Goal: Task Accomplishment & Management: Complete application form

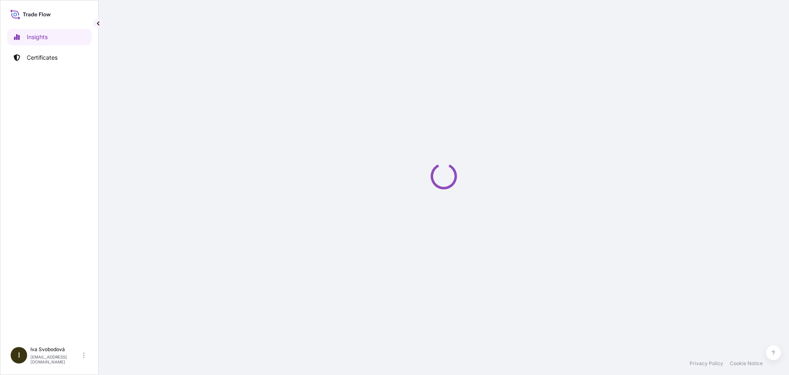
select select "2025"
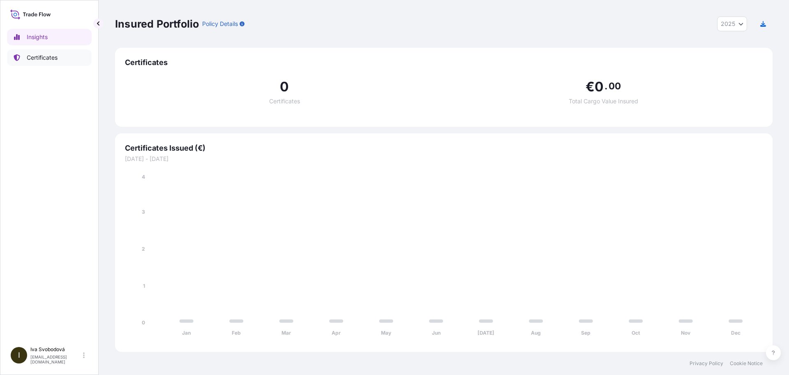
click at [28, 57] on p "Certificates" at bounding box center [42, 57] width 31 height 8
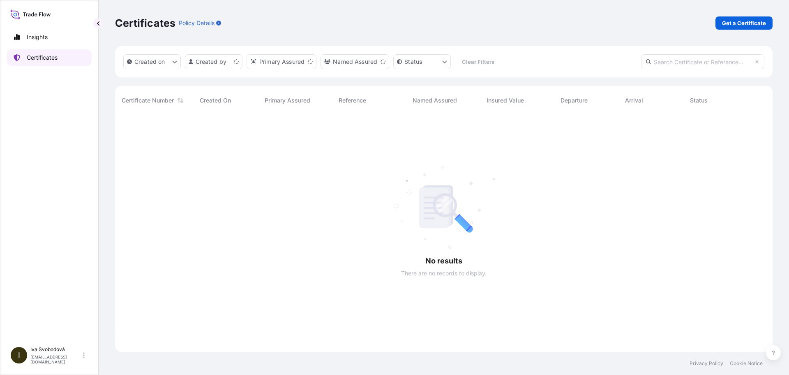
scroll to position [235, 652]
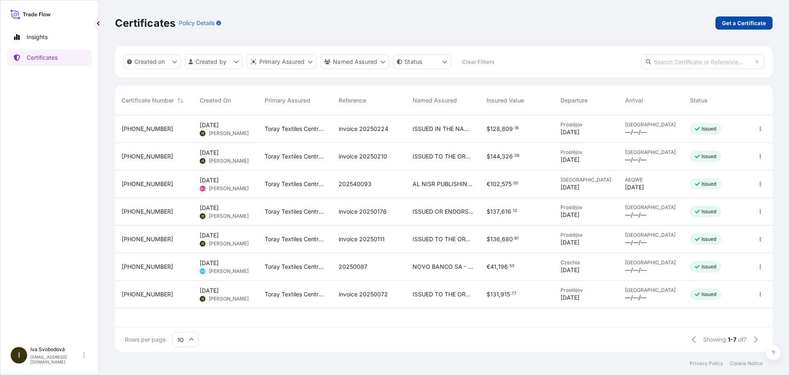
click at [739, 25] on p "Get a Certificate" at bounding box center [744, 23] width 44 height 8
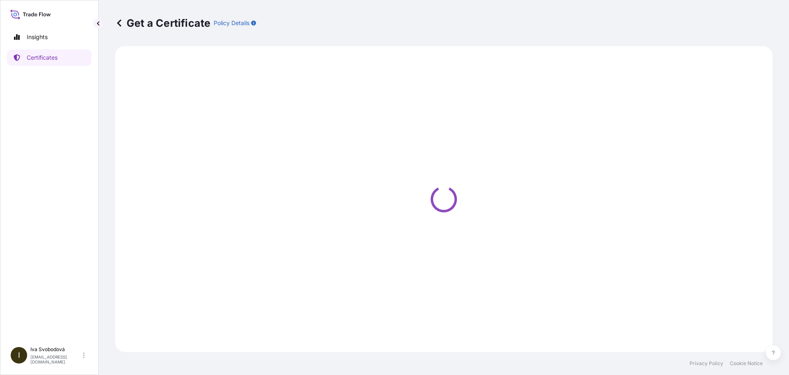
select select "Ocean Vessel"
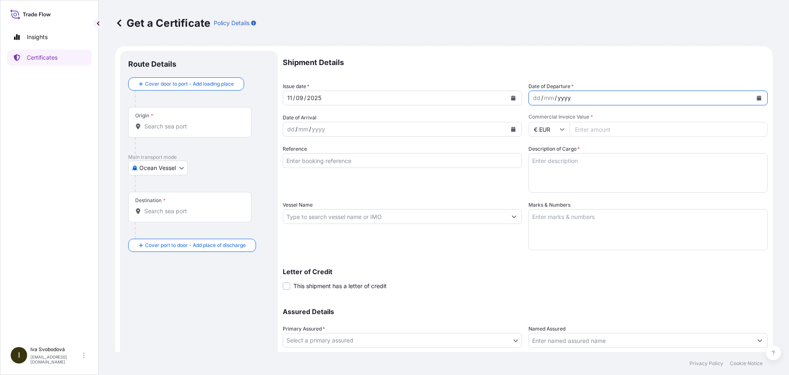
click at [557, 98] on div "yyyy" at bounding box center [564, 98] width 15 height 10
click at [753, 95] on button "Calendar" at bounding box center [759, 97] width 13 height 13
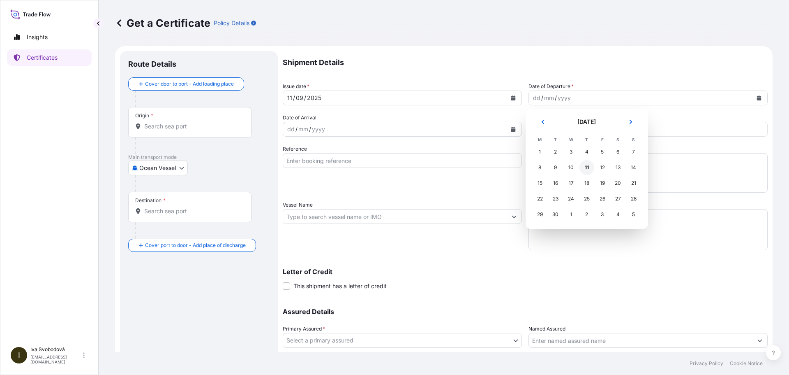
click at [585, 168] on div "11" at bounding box center [587, 167] width 15 height 15
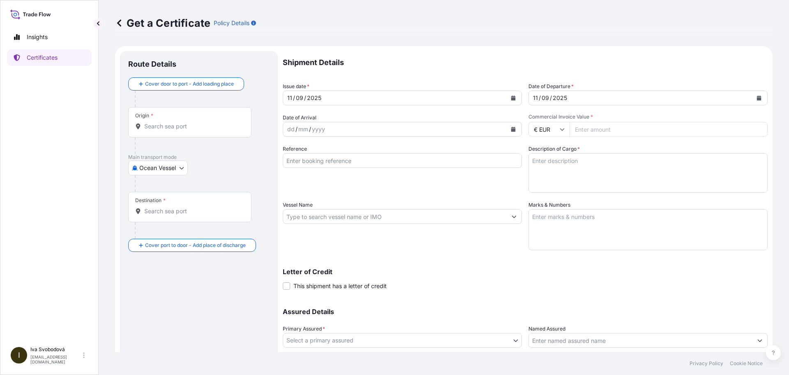
click at [544, 38] on div "Get a Certificate Policy Details" at bounding box center [444, 23] width 658 height 46
click at [543, 127] on input "€ EUR" at bounding box center [549, 129] width 41 height 15
click at [543, 182] on div "$ USD" at bounding box center [546, 186] width 35 height 16
type input "$ USD"
click at [599, 129] on input "Commercial Invoice Value *" at bounding box center [669, 129] width 198 height 15
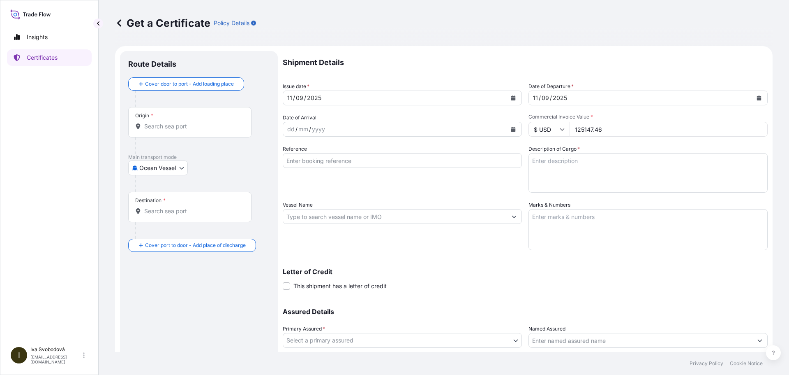
type input "125147.46"
click at [615, 158] on textarea "Description of Cargo *" at bounding box center [648, 172] width 239 height 39
click at [337, 160] on input "Reference" at bounding box center [402, 160] width 239 height 15
type input "invoice 20250262"
click at [368, 185] on div "Reference invoice 20250262" at bounding box center [402, 169] width 239 height 48
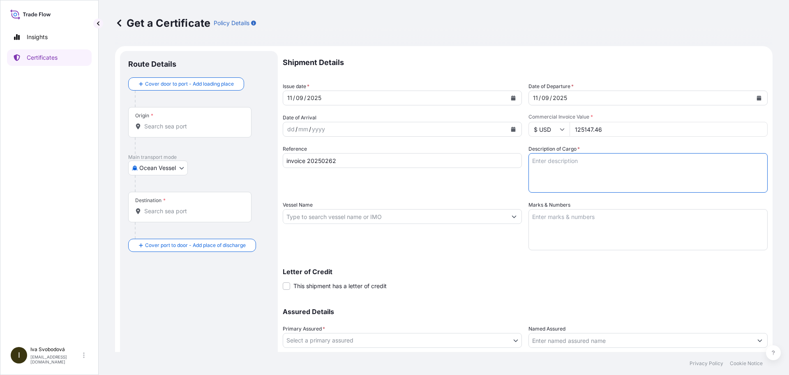
click at [605, 161] on textarea "Description of Cargo *" at bounding box center [648, 172] width 239 height 39
type textarea "100 PCT POLYESTER LINING E5080, T5080RR, E5080K, E2090 211 980,00 MTS, 2 146 RO…"
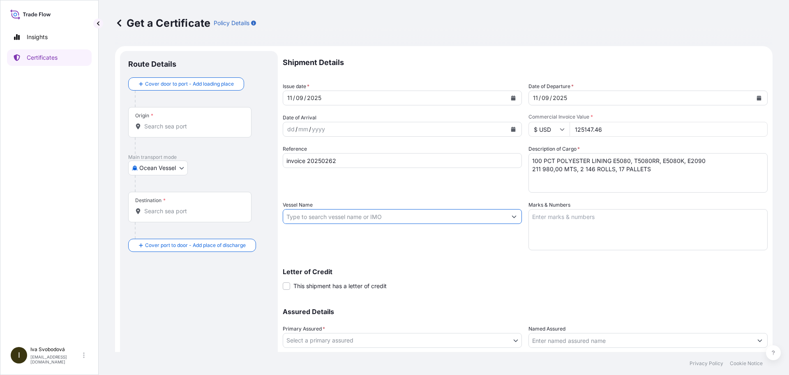
click at [319, 214] on input "Vessel Name" at bounding box center [395, 216] width 224 height 15
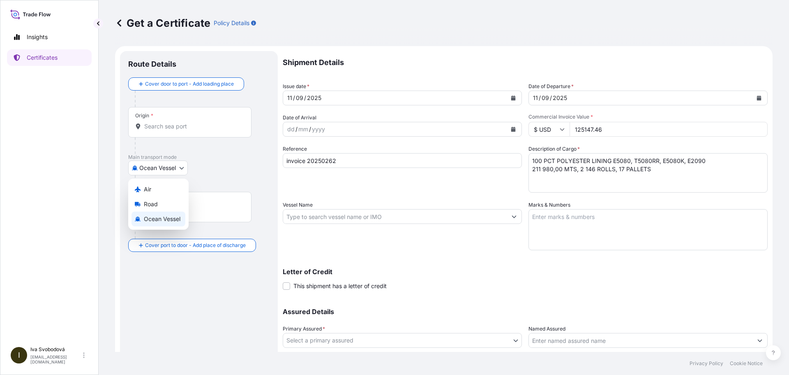
click at [179, 168] on body "Insights Certificates I [PERSON_NAME] [PERSON_NAME][EMAIL_ADDRESS][DOMAIN_NAME]…" at bounding box center [394, 187] width 789 height 375
click at [152, 200] on span "Road" at bounding box center [151, 204] width 14 height 8
select select "Road"
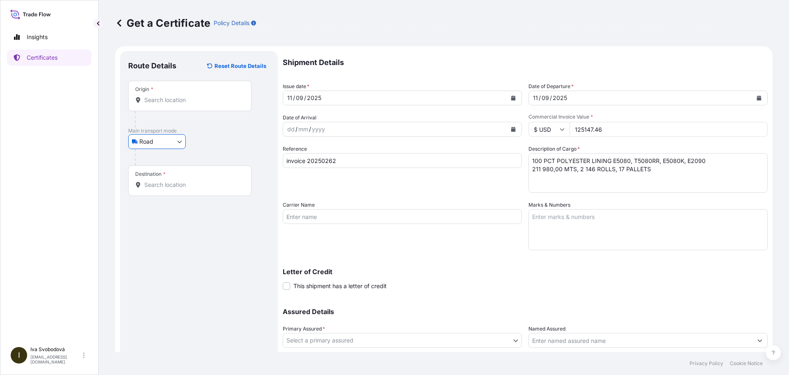
click at [355, 214] on input "Carrier Name" at bounding box center [402, 216] width 239 height 15
click at [160, 99] on input "Origin *" at bounding box center [192, 100] width 97 height 8
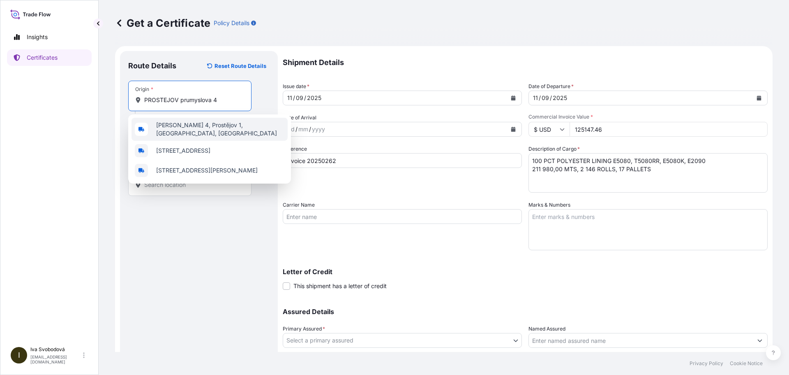
click at [194, 122] on div "[PERSON_NAME] 4, Prostějov 1, [GEOGRAPHIC_DATA], [GEOGRAPHIC_DATA]" at bounding box center [210, 129] width 156 height 23
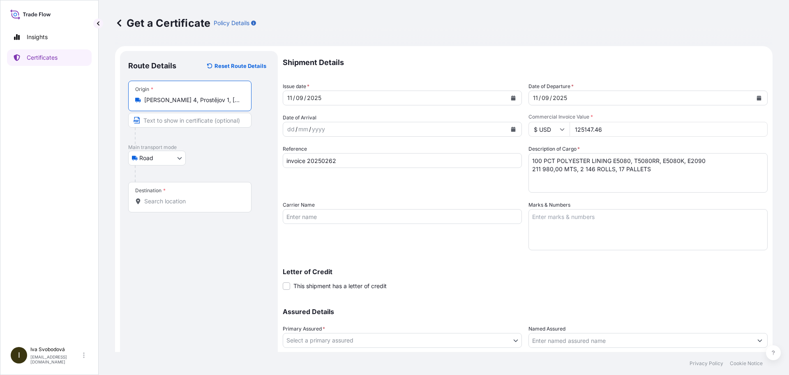
click at [163, 97] on input "[PERSON_NAME] 4, Prostějov 1, [GEOGRAPHIC_DATA], [GEOGRAPHIC_DATA]" at bounding box center [192, 100] width 97 height 8
type input "[PERSON_NAME] 4, Prostějov 1, [GEOGRAPHIC_DATA], [GEOGRAPHIC_DATA]"
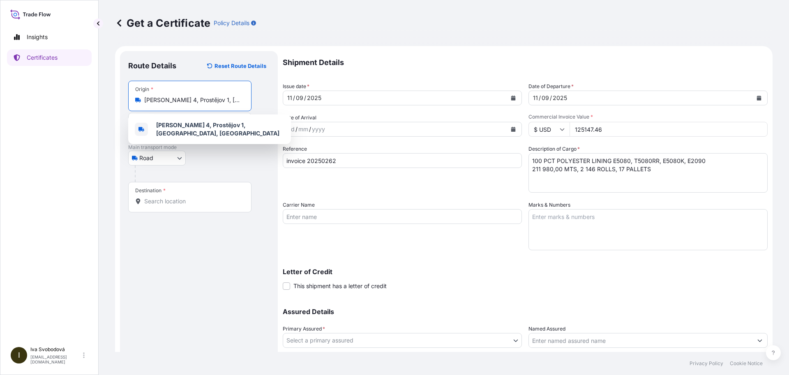
drag, startPoint x: 143, startPoint y: 98, endPoint x: 236, endPoint y: 97, distance: 92.5
click at [236, 97] on div "[PERSON_NAME] 4, Prostějov 1, [GEOGRAPHIC_DATA], [GEOGRAPHIC_DATA]" at bounding box center [189, 100] width 109 height 8
click at [239, 97] on input "[PERSON_NAME] 4, Prostějov 1, [GEOGRAPHIC_DATA], [GEOGRAPHIC_DATA]" at bounding box center [192, 100] width 97 height 8
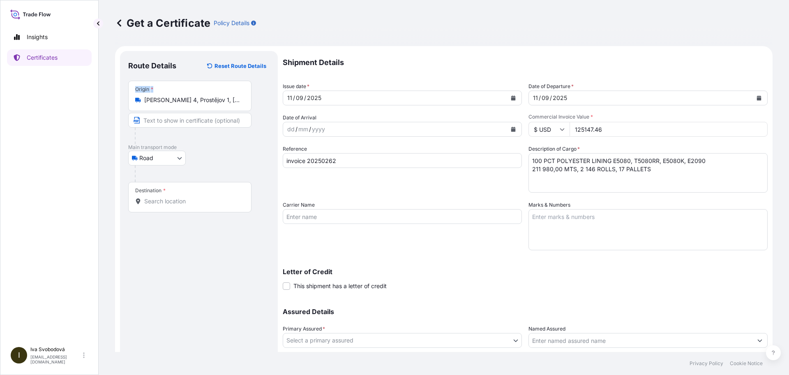
drag, startPoint x: 243, startPoint y: 102, endPoint x: 116, endPoint y: 101, distance: 126.2
click at [116, 101] on form "Route Details Reset Route Details Place of loading Road / Inland Road / Inland …" at bounding box center [444, 227] width 658 height 362
click at [184, 107] on div "Origin * Průmyslová 4, [GEOGRAPHIC_DATA] 1, [GEOGRAPHIC_DATA], [GEOGRAPHIC_DATA]" at bounding box center [189, 96] width 123 height 30
click at [184, 104] on input "[PERSON_NAME] 4, Prostějov 1, [GEOGRAPHIC_DATA], [GEOGRAPHIC_DATA]" at bounding box center [192, 100] width 97 height 8
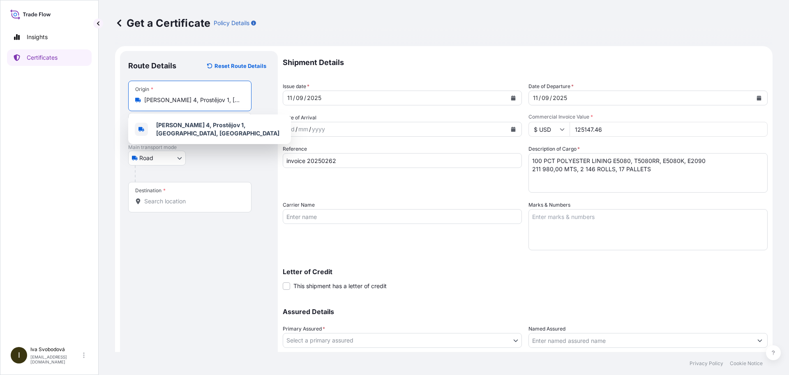
click at [184, 103] on input "[PERSON_NAME] 4, Prostějov 1, [GEOGRAPHIC_DATA], [GEOGRAPHIC_DATA]" at bounding box center [192, 100] width 97 height 8
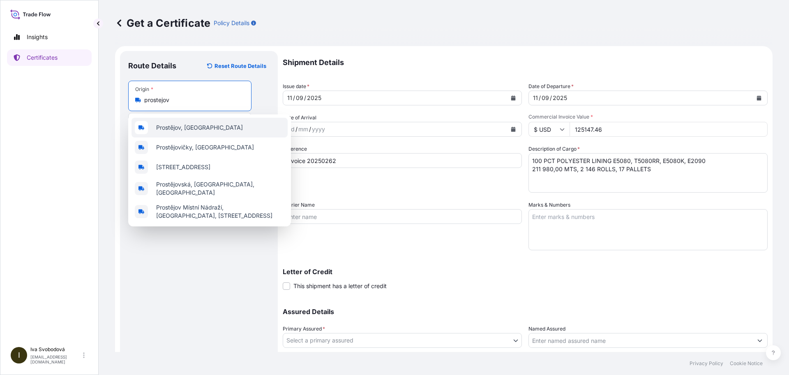
click at [186, 125] on span "Prostějov, [GEOGRAPHIC_DATA]" at bounding box center [199, 127] width 87 height 8
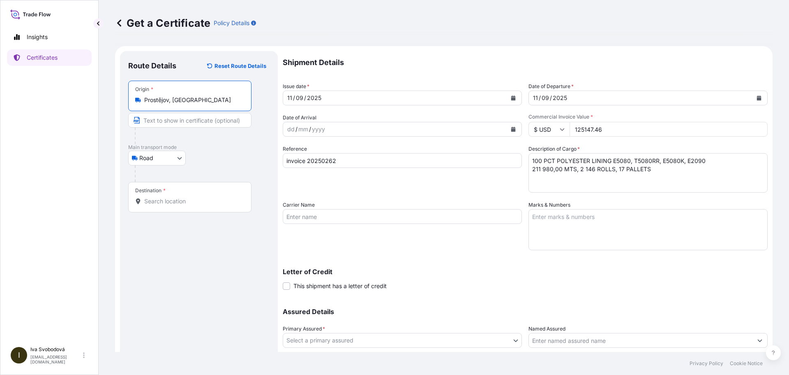
type input "Prostějov, [GEOGRAPHIC_DATA]"
click at [227, 166] on div at bounding box center [202, 173] width 135 height 16
click at [162, 204] on input "Destination *" at bounding box center [192, 201] width 97 height 8
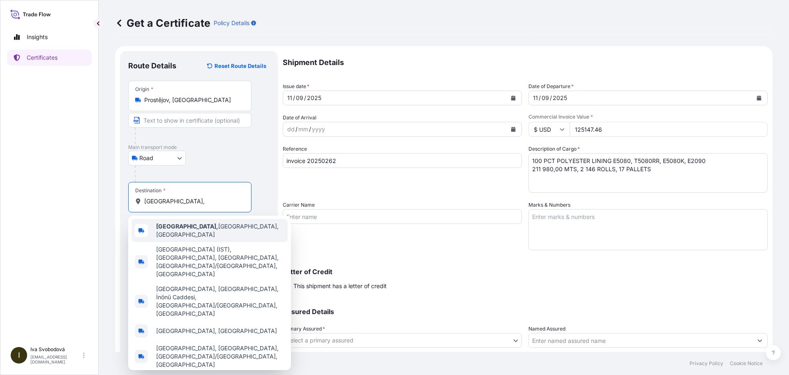
click at [202, 228] on span "[GEOGRAPHIC_DATA], [GEOGRAPHIC_DATA], [GEOGRAPHIC_DATA]" at bounding box center [220, 230] width 128 height 16
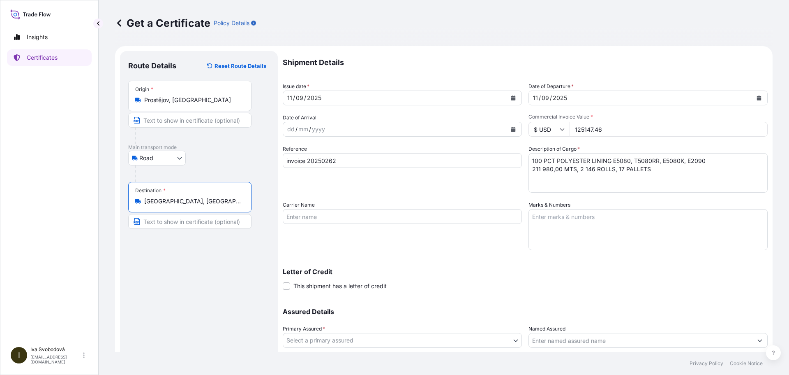
type input "[GEOGRAPHIC_DATA], [GEOGRAPHIC_DATA], [GEOGRAPHIC_DATA]"
click at [212, 272] on div "Route Details Reset Route Details Place of loading Road / [GEOGRAPHIC_DATA] / I…" at bounding box center [198, 227] width 141 height 336
click at [337, 214] on input "Carrier Name" at bounding box center [402, 216] width 239 height 15
click at [577, 220] on textarea "Marks & Numbers" at bounding box center [648, 229] width 239 height 41
paste textarea "FULL SET INSURANCE CERTIFICATE ISSUED TO THE ORDER OF T.GARANTI BANKASI A.S. CO…"
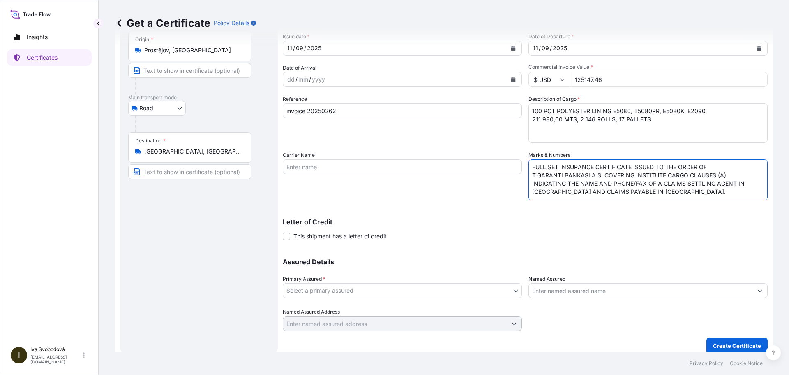
scroll to position [57, 0]
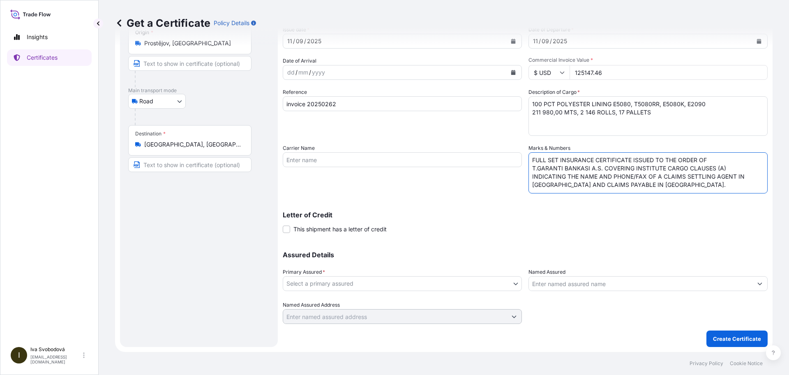
type textarea "FULL SET INSURANCE CERTIFICATE ISSUED TO THE ORDER OF T.GARANTI BANKASI A.S. CO…"
click at [315, 283] on body "Insights Certificates I [PERSON_NAME] [PERSON_NAME][EMAIL_ADDRESS][DOMAIN_NAME]…" at bounding box center [394, 187] width 789 height 375
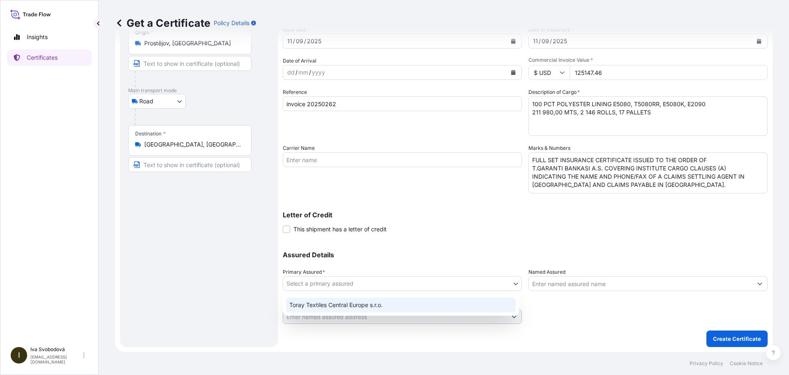
click at [318, 300] on div "Toray Textiles Central Europe s.r.o." at bounding box center [401, 304] width 230 height 15
select select "31820"
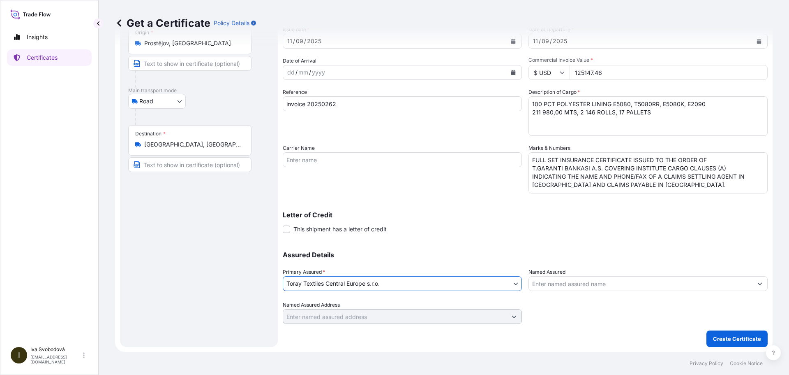
click at [601, 284] on input "Named Assured" at bounding box center [641, 283] width 224 height 15
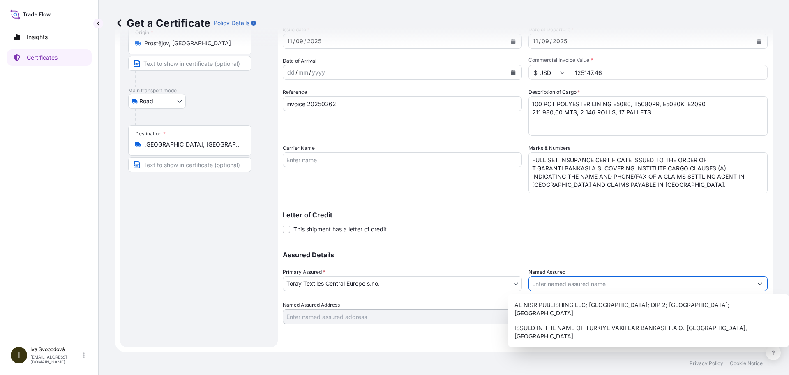
click at [554, 257] on p "Assured Details" at bounding box center [525, 254] width 485 height 7
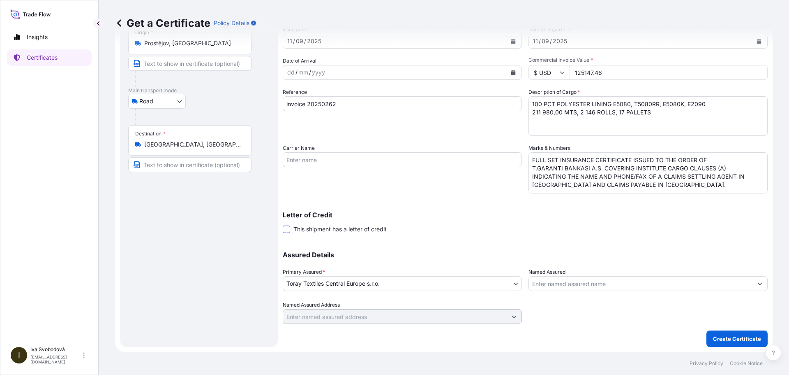
click at [288, 229] on span at bounding box center [286, 228] width 7 height 7
click at [283, 224] on input "This shipment has a letter of credit" at bounding box center [283, 224] width 0 height 0
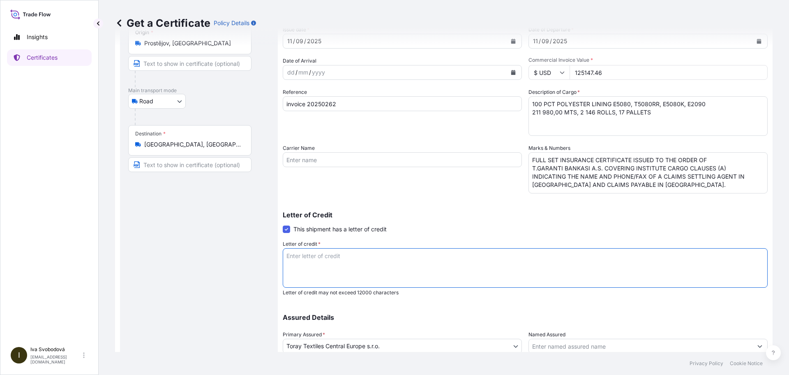
click at [358, 261] on textarea "Letter of credit *" at bounding box center [525, 267] width 485 height 39
paste textarea "5007483800004"
type textarea "LC: 5007483800004"
click at [600, 166] on textarea "FULL SET INSURANCE CERTIFICATE ISSUED TO THE ORDER OF T.GARANTI BANKASI A.S. CO…" at bounding box center [648, 172] width 239 height 41
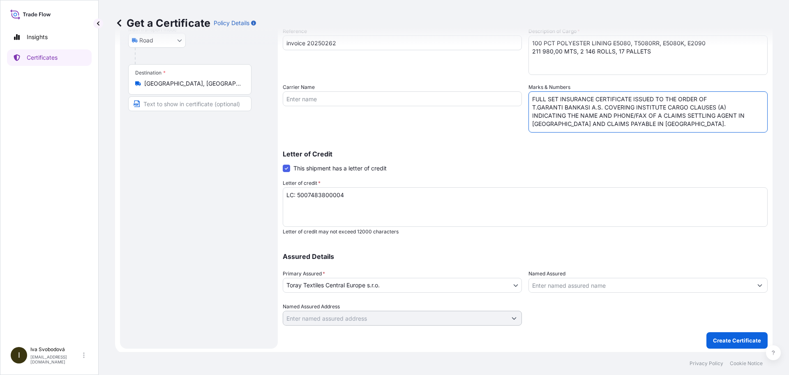
scroll to position [119, 0]
click at [580, 284] on input "Named Assured" at bounding box center [641, 283] width 224 height 15
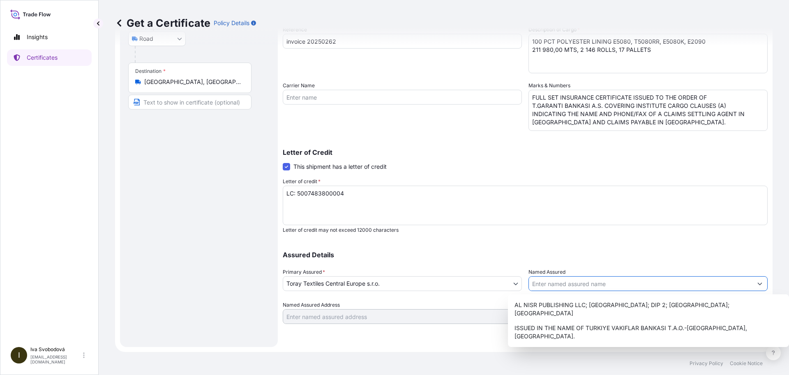
paste input "ISSUED TO THE ORDER OF T.GARANTI BANKASI A.S."
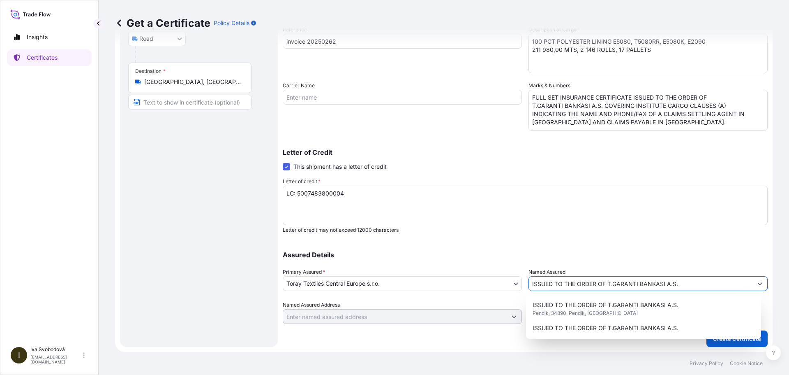
type input "ISSUED TO THE ORDER OF T.GARANTI BANKASI A.S."
click at [614, 232] on p "Letter of credit may not exceed 12000 characters" at bounding box center [525, 230] width 485 height 7
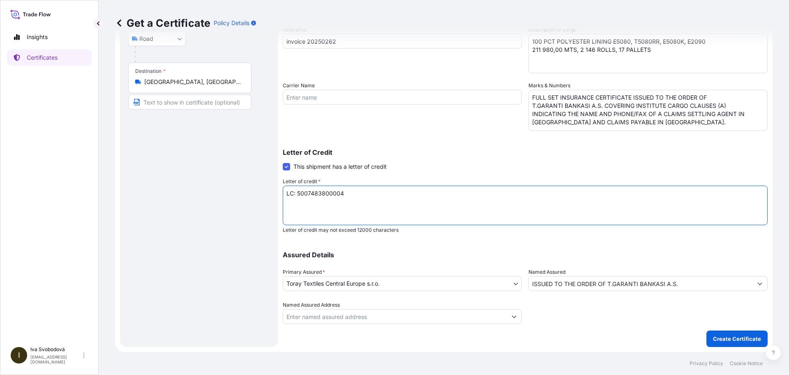
click at [362, 192] on textarea "LC: 5007483800004" at bounding box center [525, 204] width 485 height 39
drag, startPoint x: 530, startPoint y: 96, endPoint x: 688, endPoint y: 131, distance: 162.1
click at [688, 131] on div "Shipment Details Issue date * [DATE] Date of Departure * [DATE] Date of Arrival…" at bounding box center [525, 128] width 485 height 392
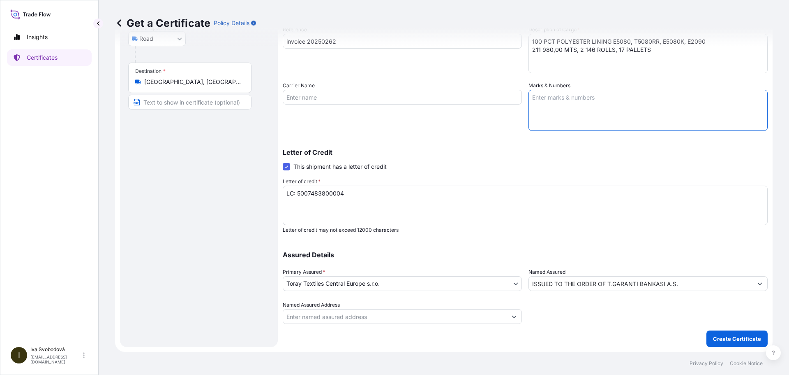
click at [305, 204] on textarea "LC: 5007483800004" at bounding box center [525, 204] width 485 height 39
click at [360, 193] on textarea "LC: 5007483800004" at bounding box center [525, 204] width 485 height 39
paste textarea "FULL SET INSURANCE CERTIFICATE ISSUED TO THE ORDER OF T.GARANTI BANKASI A.S. CO…"
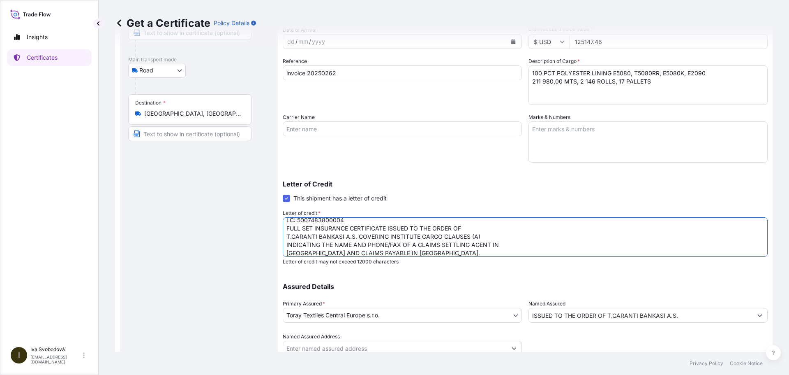
scroll to position [37, 0]
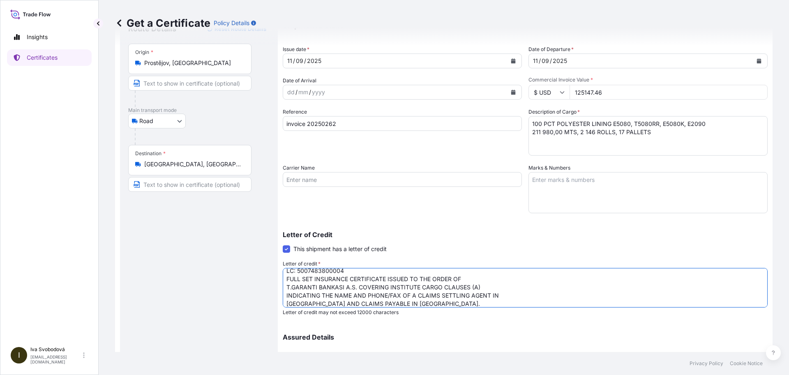
type textarea "LC: 5007483800004 FULL SET INSURANCE CERTIFICATE ISSUED TO THE ORDER OF T.GARAN…"
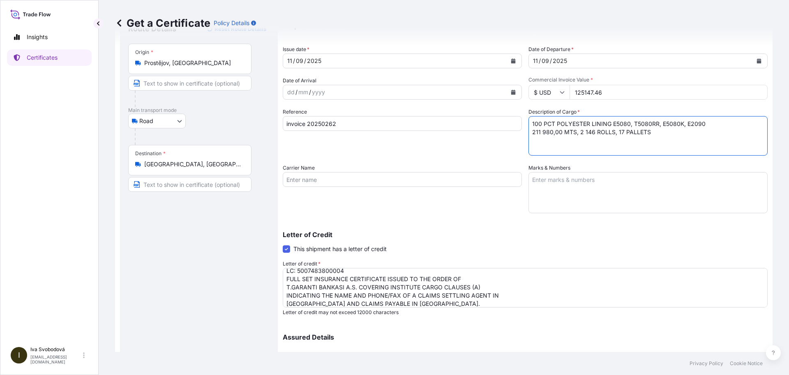
click at [653, 133] on textarea "100 PCT POLYESTER LINING E5080, T5080RR, E5080K, E2090 211 980,00 MTS, 2 146 RO…" at bounding box center [648, 135] width 239 height 39
paste textarea "AS PER PROFORMA INVOICE NO: 20250003 DD: [DATE] CIP [GEOGRAPHIC_DATA] IN [GEOGR…"
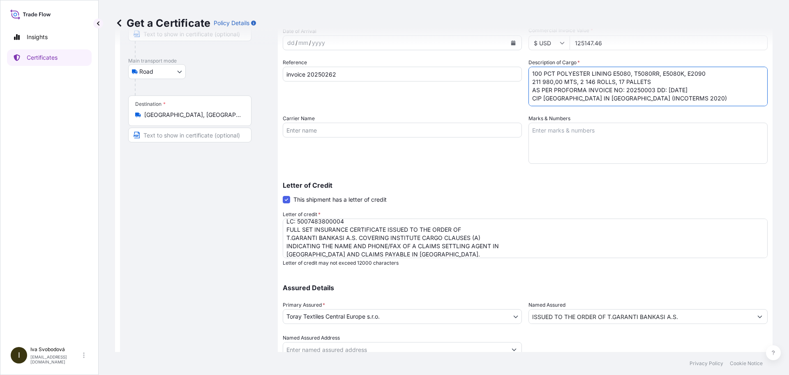
scroll to position [119, 0]
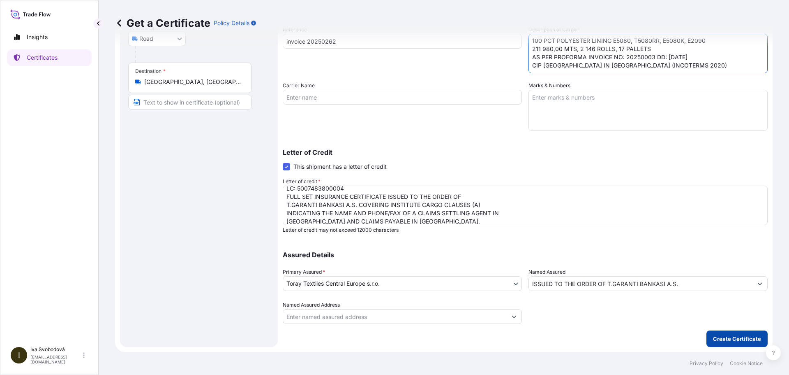
type textarea "100 PCT POLYESTER LINING E5080, T5080RR, E5080K, E2090 211 980,00 MTS, 2 146 RO…"
click at [733, 338] on p "Create Certificate" at bounding box center [737, 338] width 48 height 8
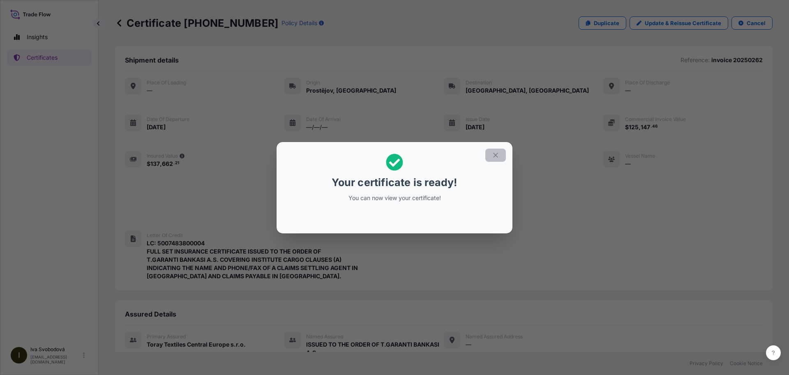
click at [496, 154] on icon "button" at bounding box center [495, 154] width 7 height 7
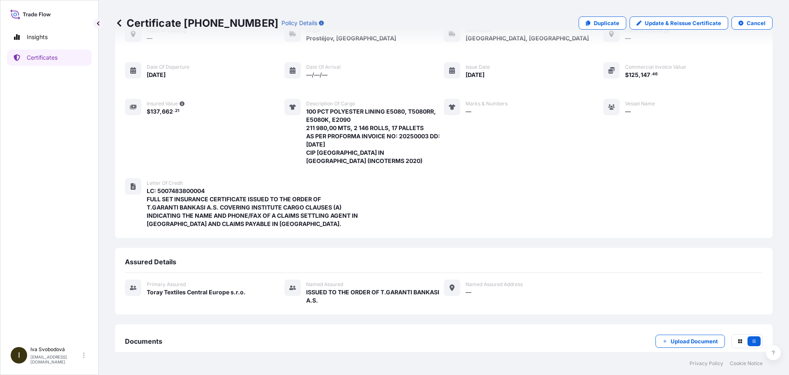
scroll to position [93, 0]
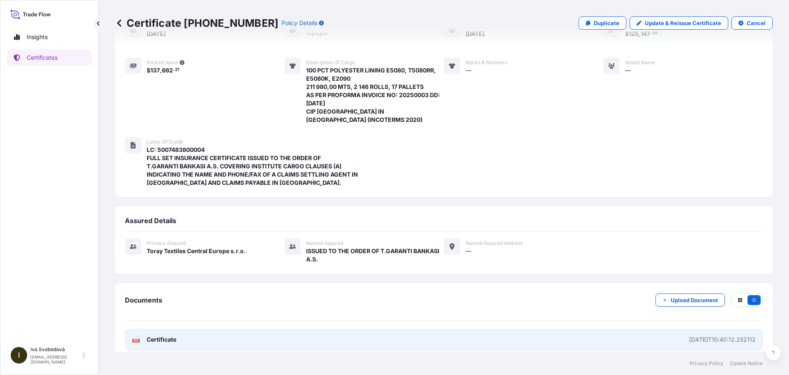
click at [164, 335] on span "Certificate" at bounding box center [162, 339] width 30 height 8
